Goal: Book appointment/travel/reservation

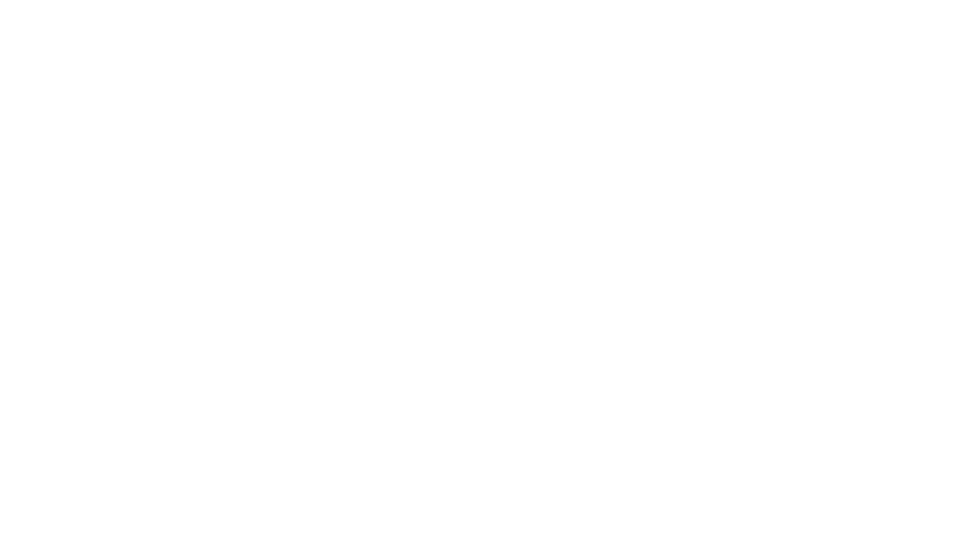
select select "**"
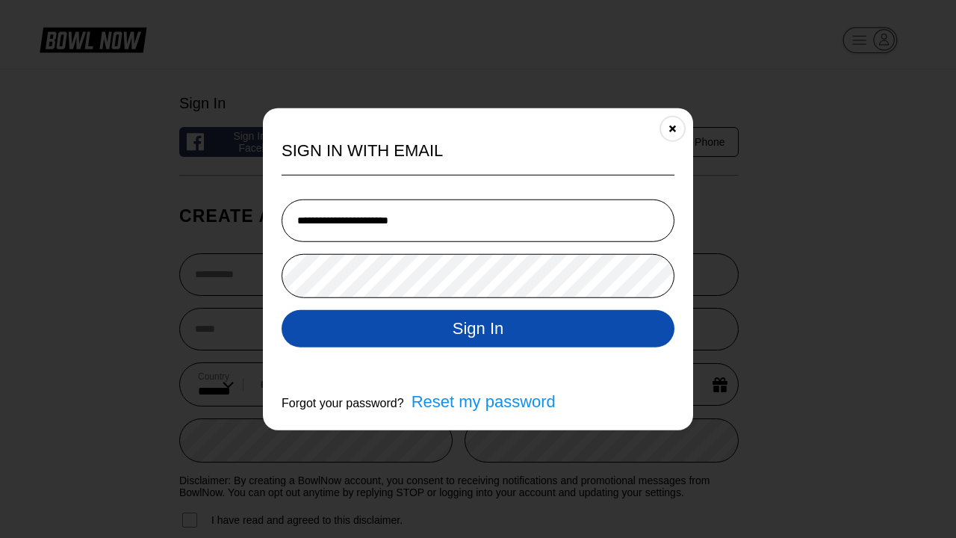
click at [478, 329] on button "Sign In" at bounding box center [478, 327] width 393 height 37
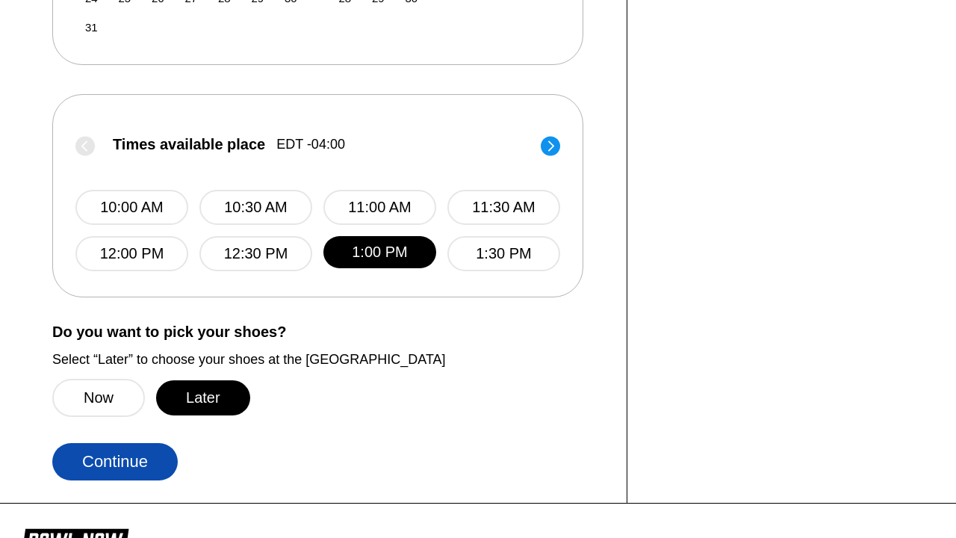
click at [202, 413] on button "Later" at bounding box center [203, 397] width 94 height 35
click at [115, 477] on button "Continue" at bounding box center [115, 461] width 126 height 37
